Goal: Use online tool/utility: Utilize a website feature to perform a specific function

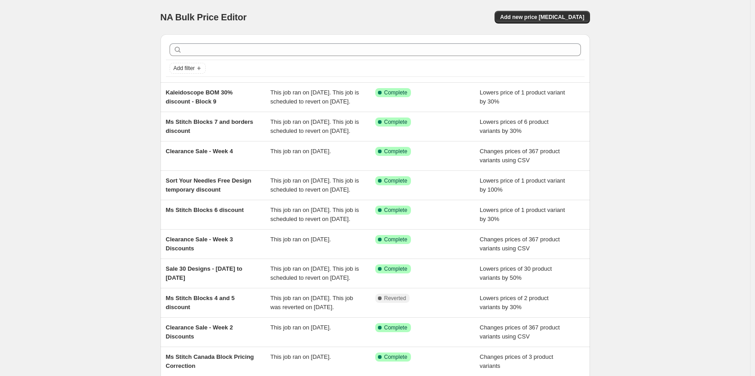
click at [82, 133] on div "NA Bulk Price Editor. This page is ready NA Bulk Price Editor Add new price [ME…" at bounding box center [375, 233] width 750 height 466
click at [618, 162] on div "NA Bulk Price Editor. This page is ready NA Bulk Price Editor Add new price [ME…" at bounding box center [375, 233] width 750 height 466
click at [700, 127] on div "NA Bulk Price Editor. This page is ready NA Bulk Price Editor Add new price [ME…" at bounding box center [375, 233] width 750 height 466
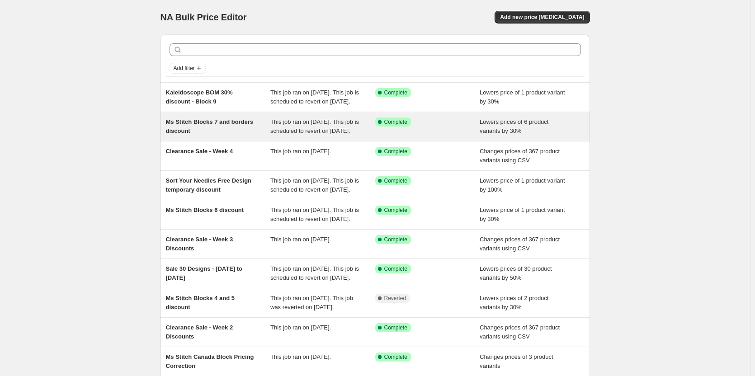
click at [248, 136] on div "Ms Stitch Blocks 7 and borders discount" at bounding box center [218, 127] width 105 height 18
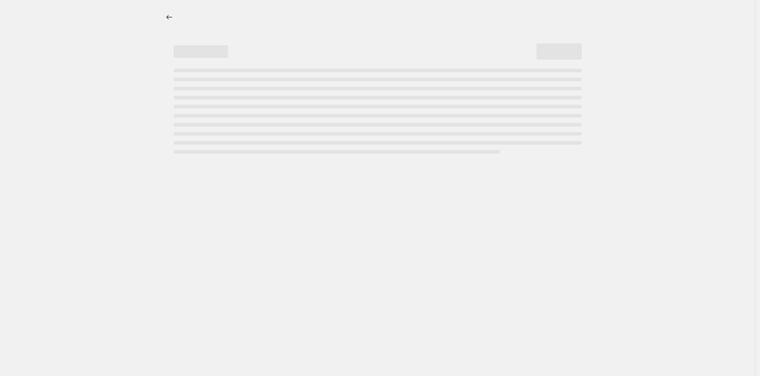
select select "percentage"
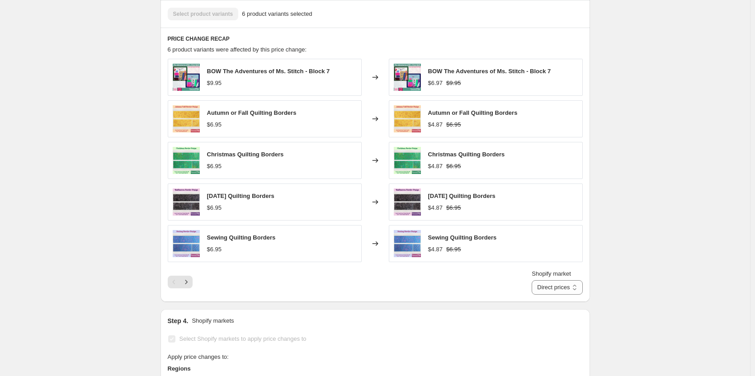
scroll to position [633, 0]
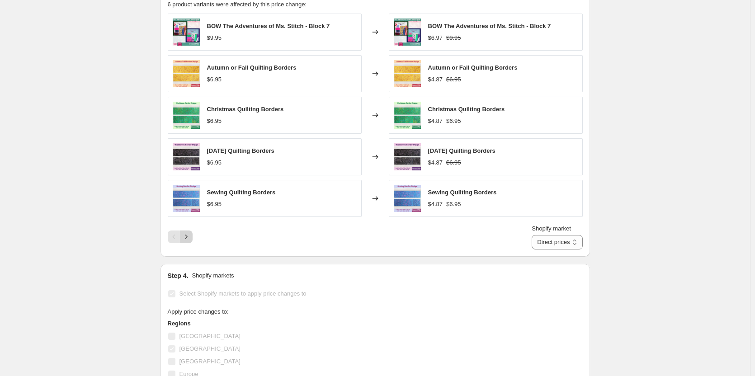
click at [185, 241] on icon "Next" at bounding box center [186, 236] width 9 height 9
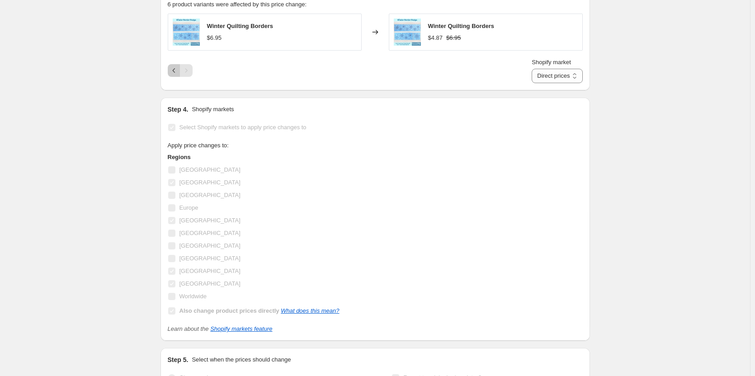
click at [177, 75] on icon "Previous" at bounding box center [174, 70] width 9 height 9
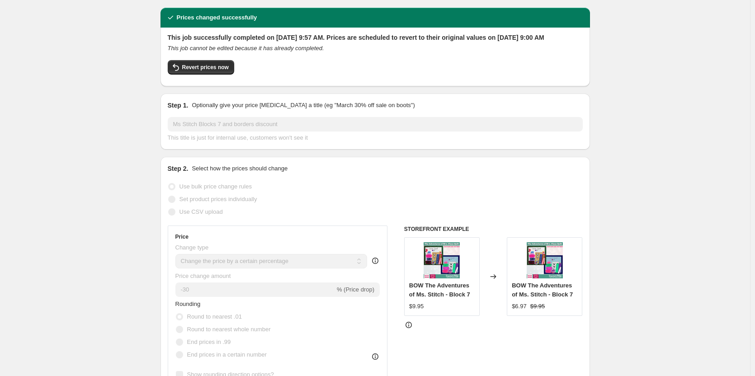
scroll to position [0, 0]
